Goal: Information Seeking & Learning: Learn about a topic

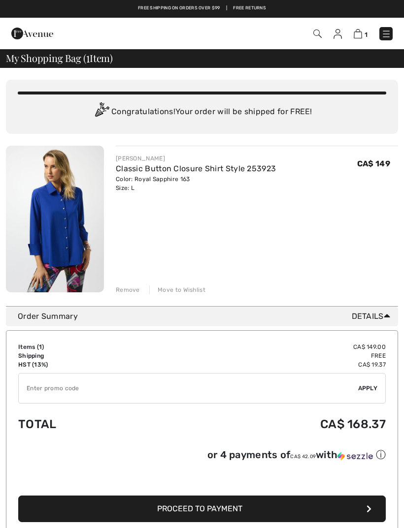
click at [383, 39] on img at bounding box center [386, 34] width 10 height 10
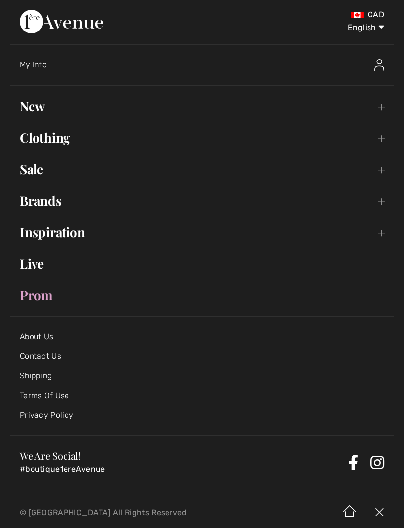
click at [63, 140] on link "Clothing Toggle submenu" at bounding box center [202, 138] width 384 height 22
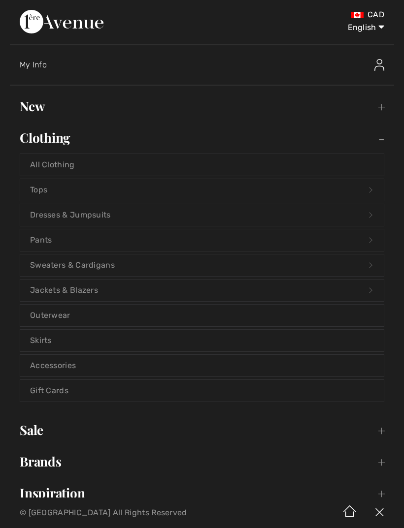
click at [60, 195] on link "Tops Open submenu" at bounding box center [201, 190] width 363 height 22
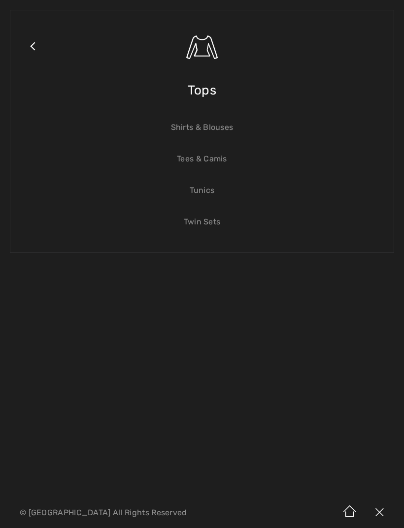
click at [216, 125] on link "Shirts & Blouses" at bounding box center [201, 128] width 363 height 22
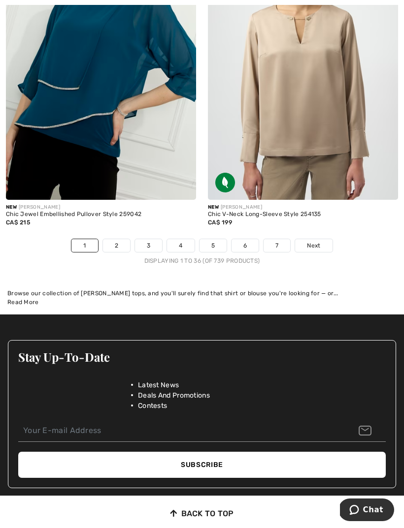
scroll to position [6058, 0]
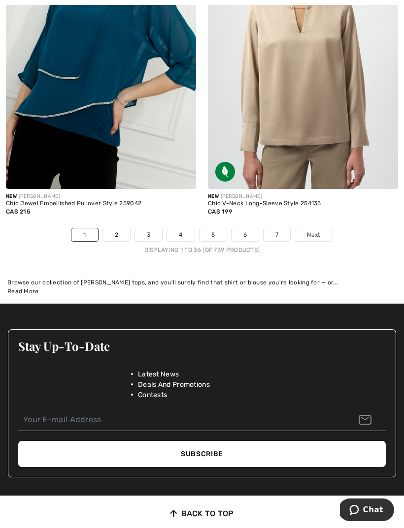
click at [310, 230] on span "Next" at bounding box center [313, 234] width 13 height 9
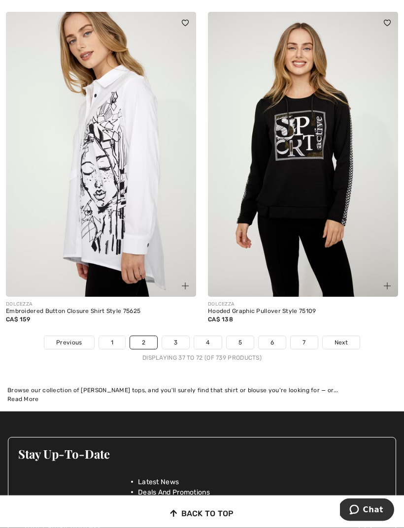
scroll to position [5886, 0]
click at [338, 338] on span "Next" at bounding box center [340, 342] width 13 height 9
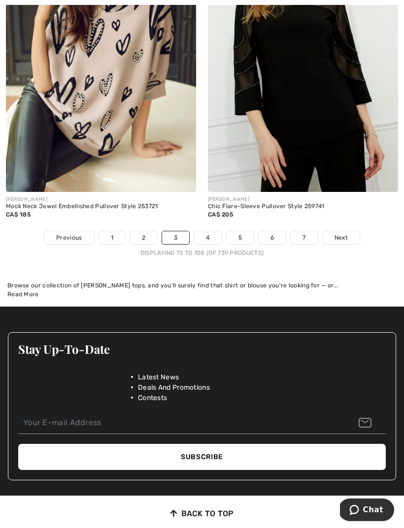
scroll to position [5992, 0]
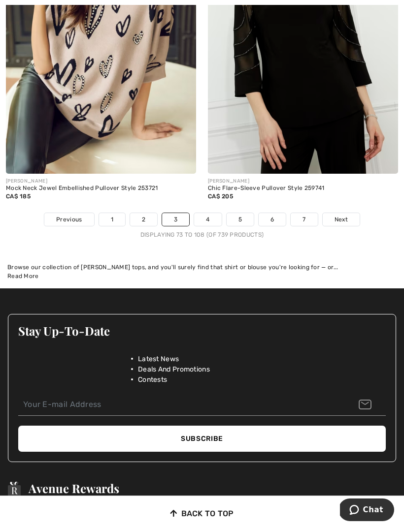
click at [339, 215] on span "Next" at bounding box center [340, 219] width 13 height 9
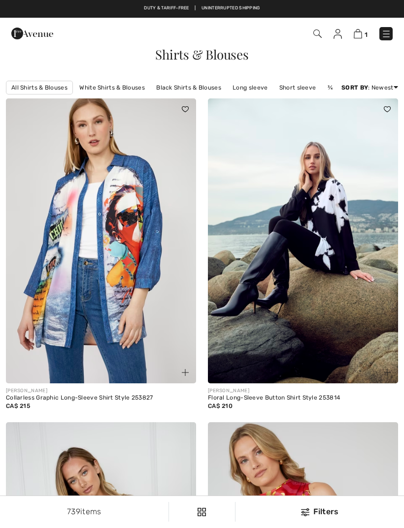
checkbox input "true"
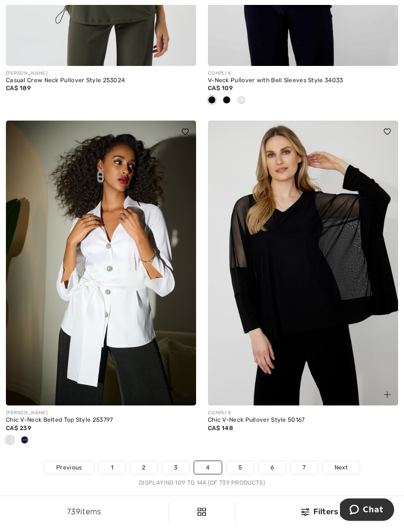
scroll to position [5826, 0]
click at [338, 463] on span "Next" at bounding box center [340, 467] width 13 height 9
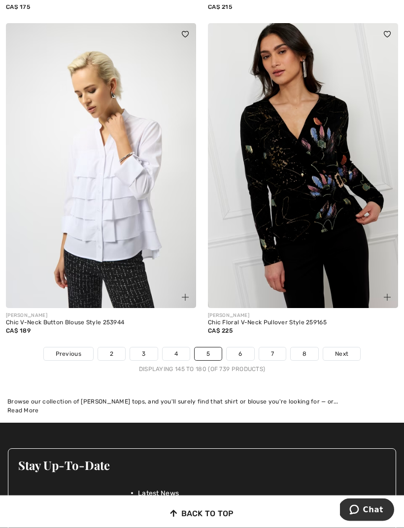
scroll to position [5842, 0]
click at [333, 348] on link "Next" at bounding box center [341, 353] width 37 height 13
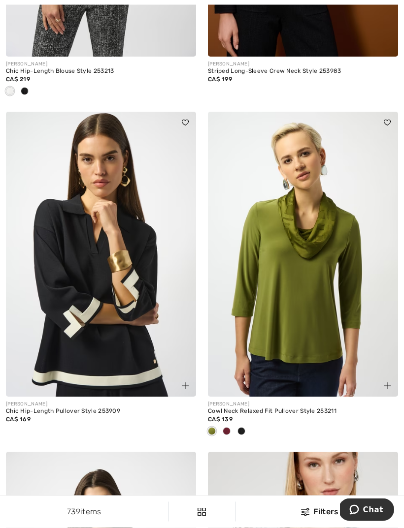
scroll to position [1299, 0]
